Goal: Information Seeking & Learning: Learn about a topic

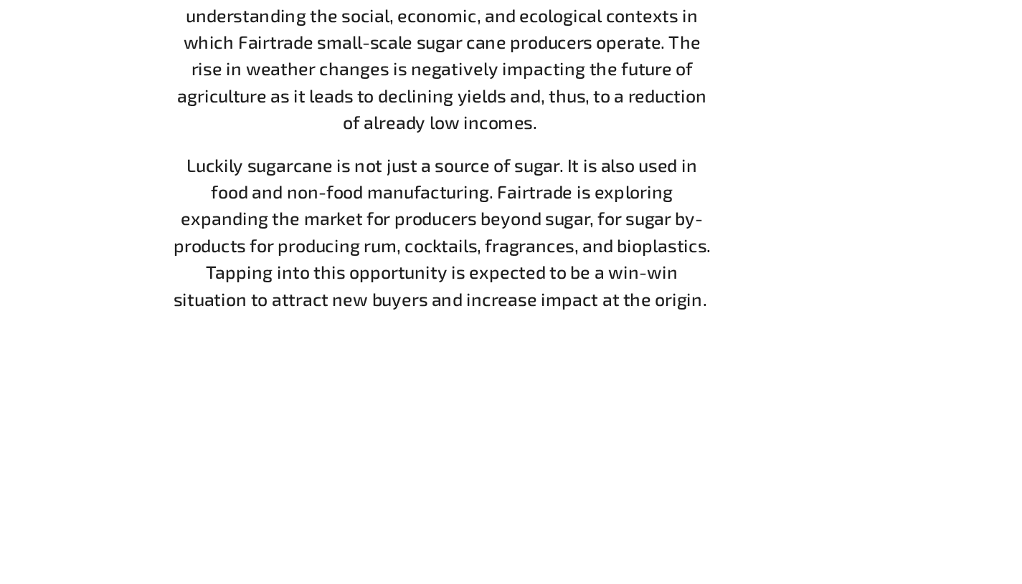
scroll to position [1018, 0]
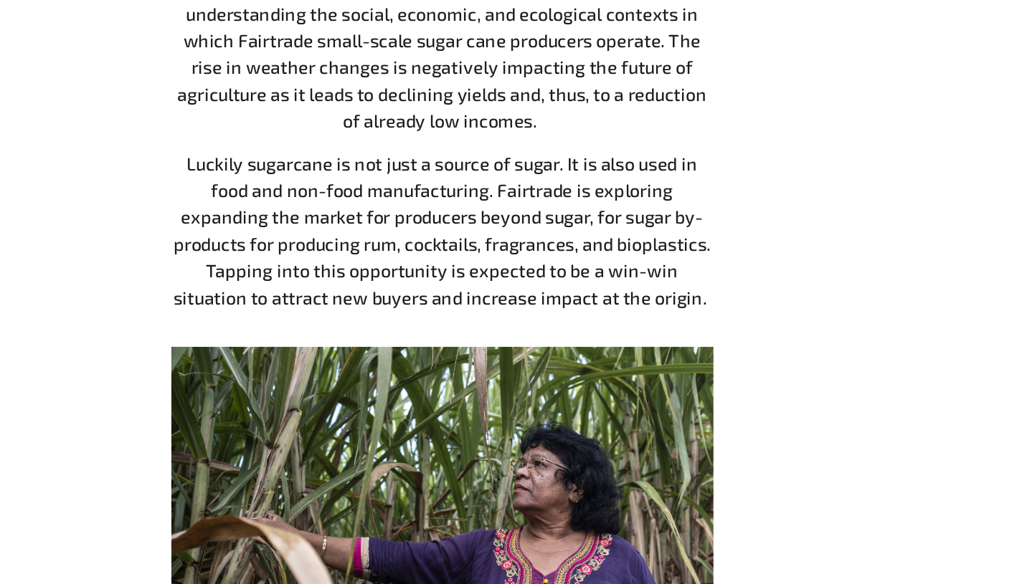
click at [462, 413] on img at bounding box center [519, 543] width 392 height 261
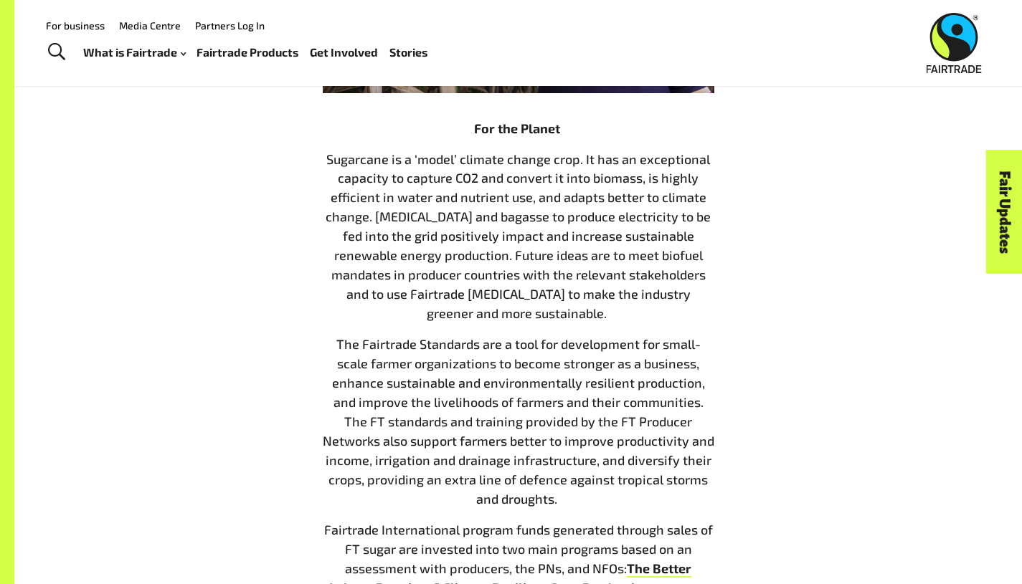
scroll to position [1596, 0]
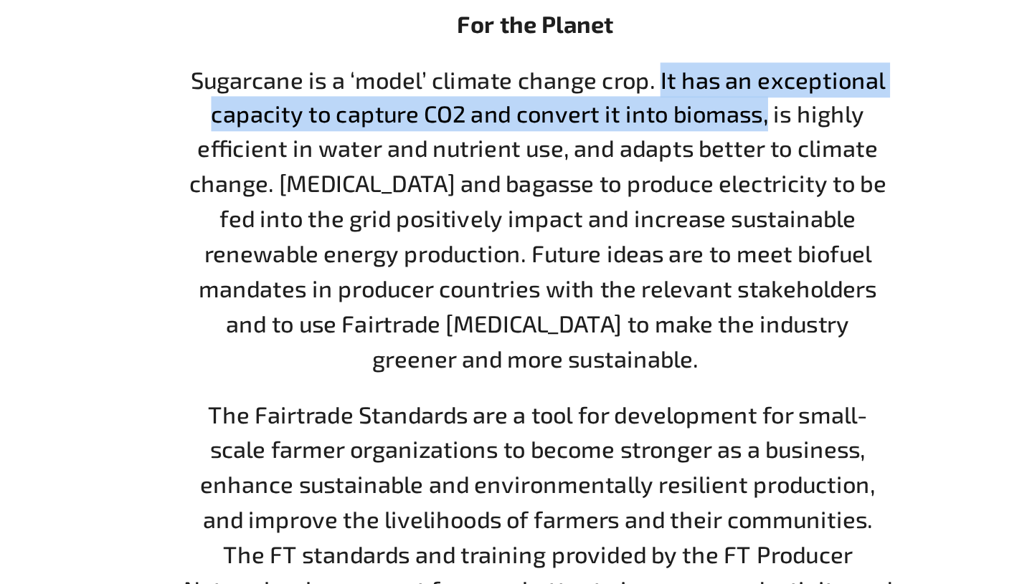
drag, startPoint x: 585, startPoint y: 146, endPoint x: 612, endPoint y: 169, distance: 35.6
click at [612, 169] on span "Sugarcane is a ‘model’ climate change crop. It has an exceptional capacity to c…" at bounding box center [518, 240] width 385 height 171
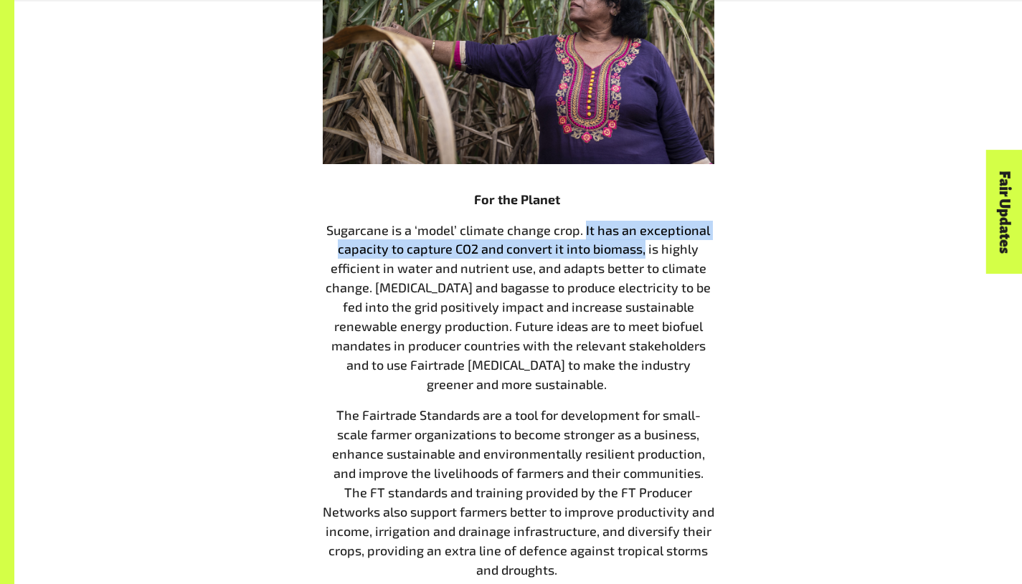
scroll to position [1529, 0]
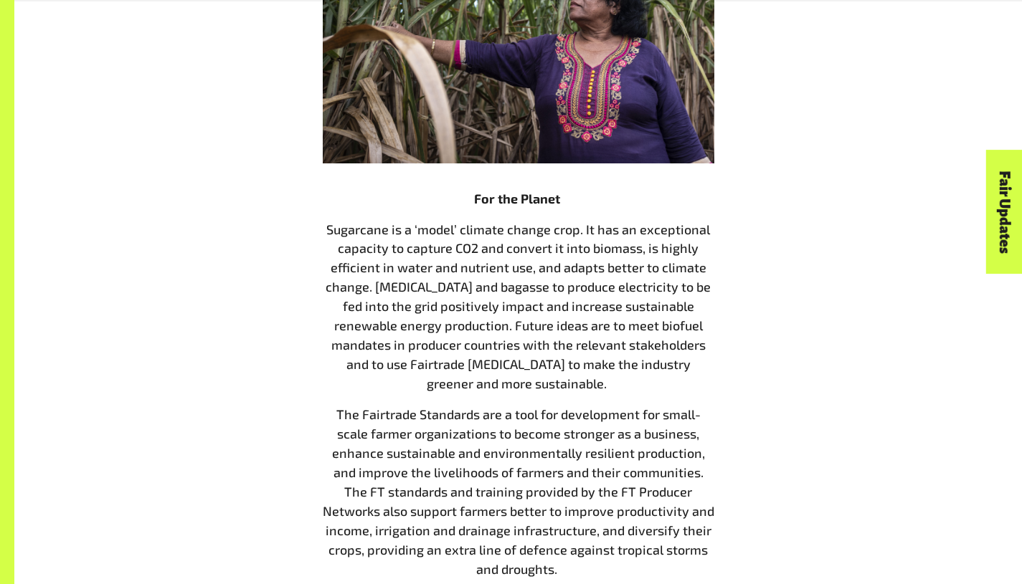
click at [503, 281] on span "Sugarcane is a ‘model’ climate change crop. It has an exceptional capacity to c…" at bounding box center [518, 307] width 385 height 171
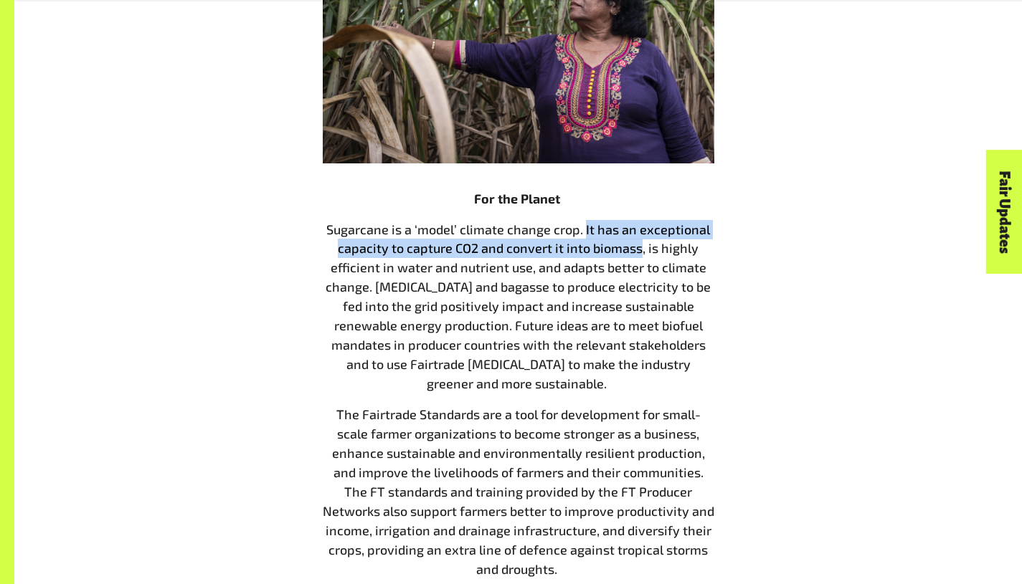
drag, startPoint x: 610, startPoint y: 235, endPoint x: 584, endPoint y: 218, distance: 30.4
click at [584, 220] on p "Sugarcane is a ‘model’ climate change crop. It has an exceptional capacity to c…" at bounding box center [519, 307] width 392 height 174
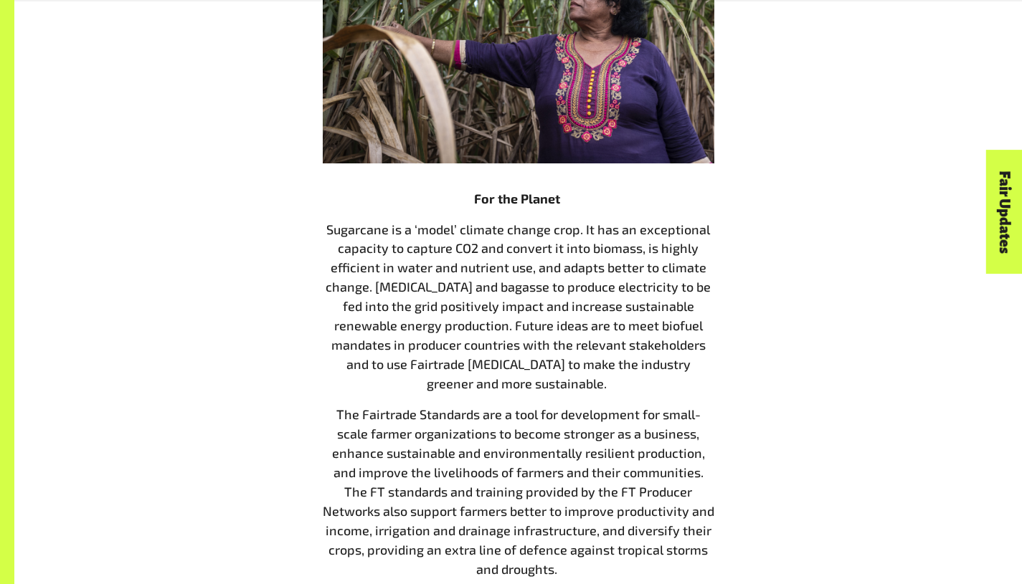
click at [542, 407] on span "The Fairtrade Standards are a tool for development for small-scale farmer organ…" at bounding box center [519, 492] width 392 height 171
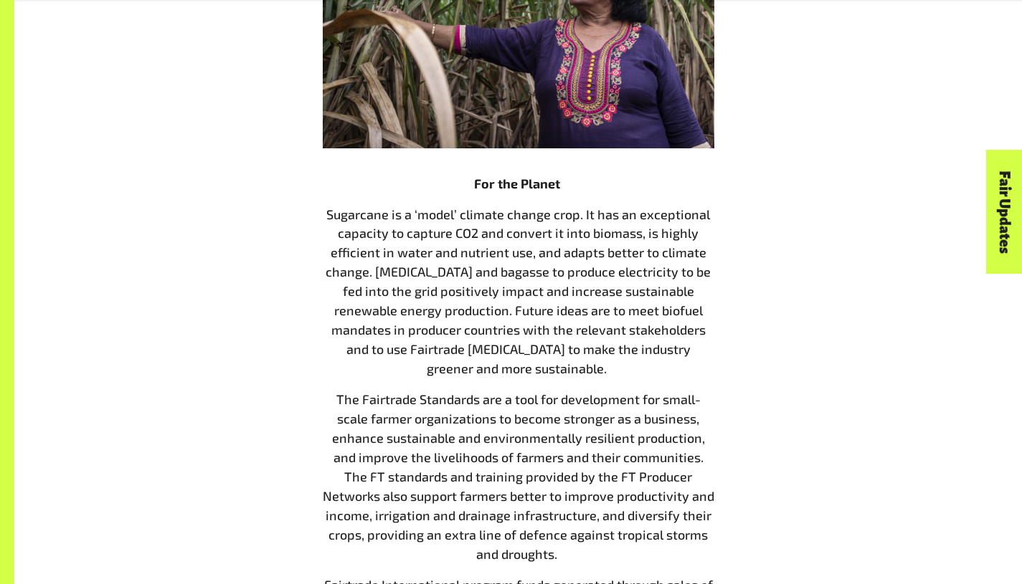
scroll to position [1547, 0]
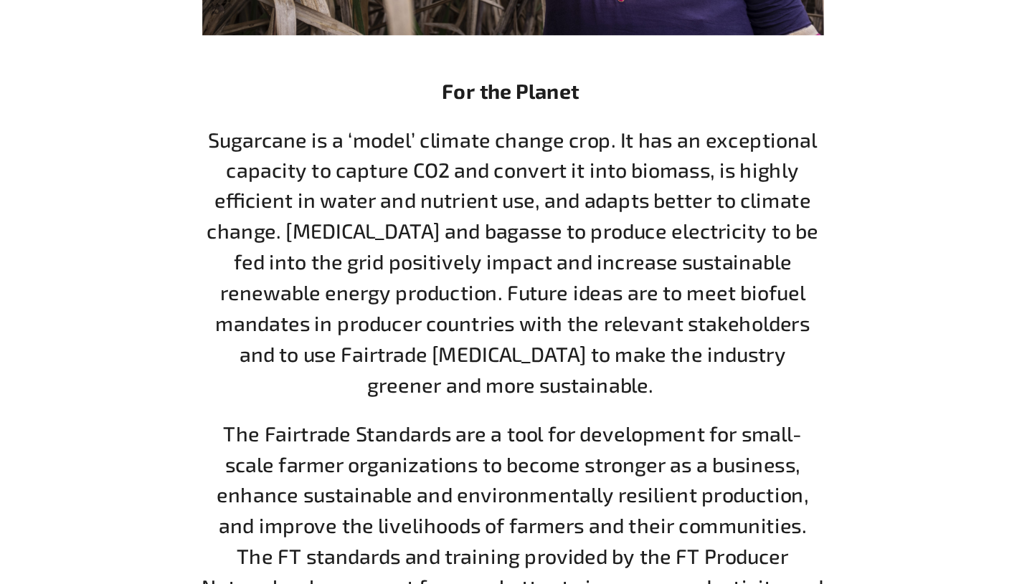
click at [573, 389] on span "The Fairtrade Standards are a tool for development for small-scale farmer organ…" at bounding box center [519, 474] width 392 height 171
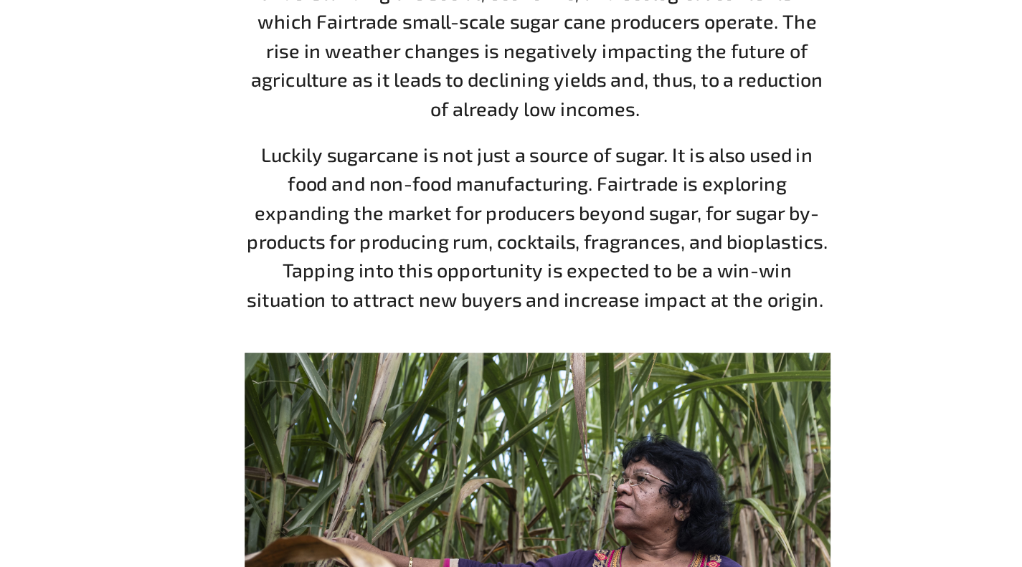
scroll to position [1003, 0]
